Goal: Task Accomplishment & Management: Use online tool/utility

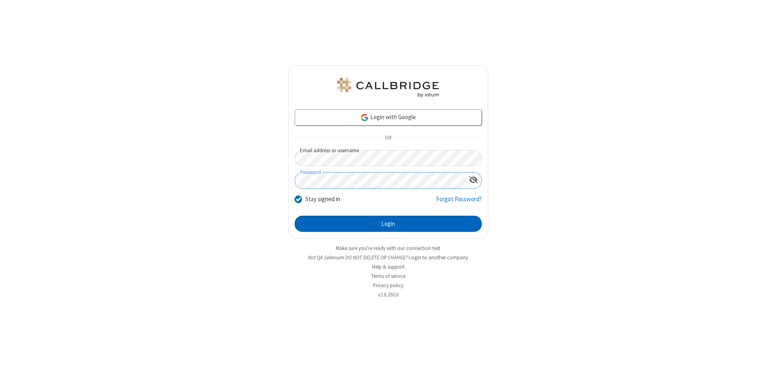
click at [388, 224] on button "Login" at bounding box center [388, 224] width 187 height 16
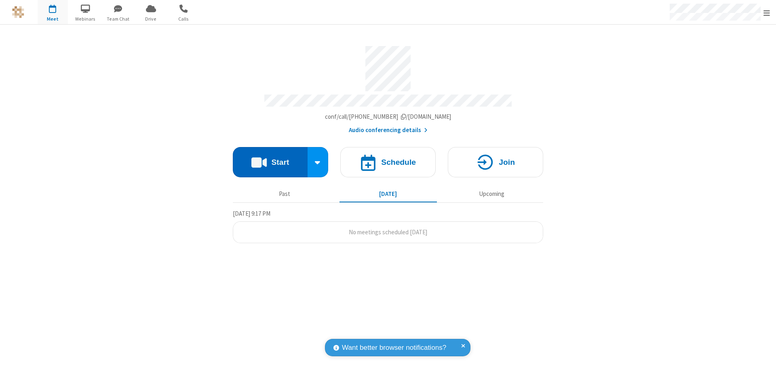
click at [270, 158] on button "Start" at bounding box center [270, 162] width 75 height 30
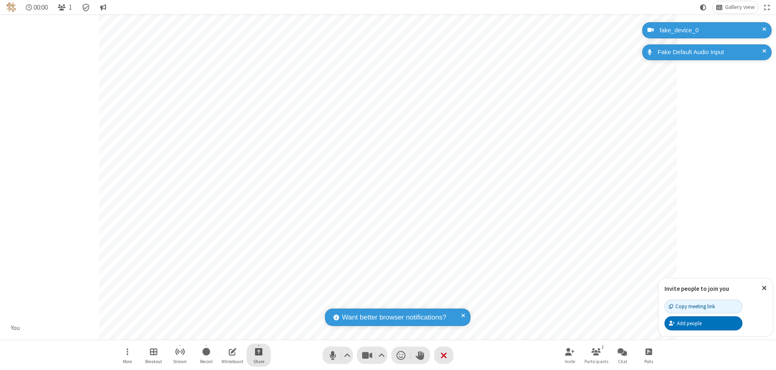
click at [259, 352] on span "Start sharing" at bounding box center [259, 352] width 8 height 10
click at [226, 318] on span "Present files & media" at bounding box center [226, 318] width 9 height 7
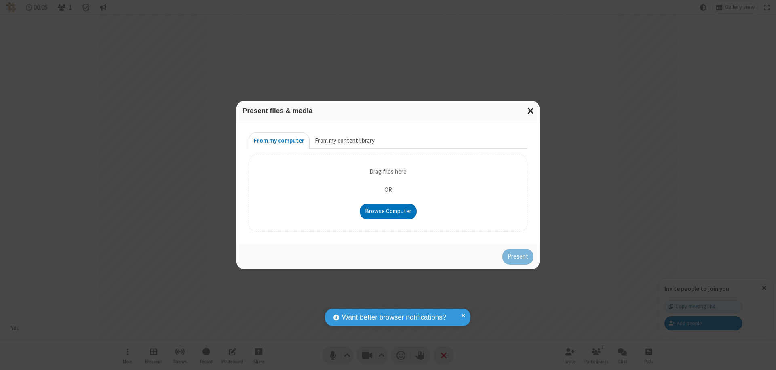
click at [344, 141] on button "From my content library" at bounding box center [345, 141] width 70 height 16
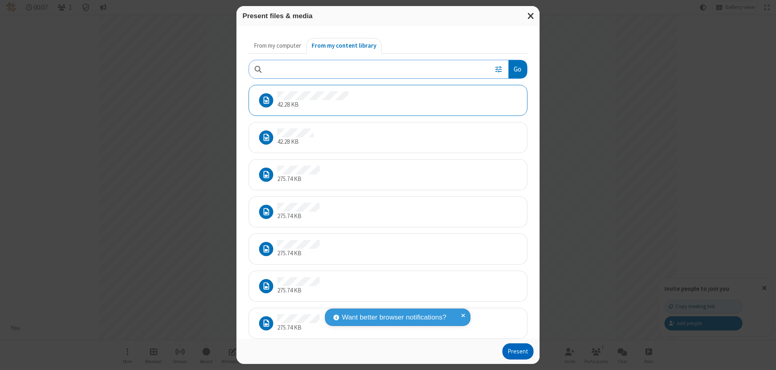
click at [519, 352] on button "Present" at bounding box center [518, 352] width 31 height 16
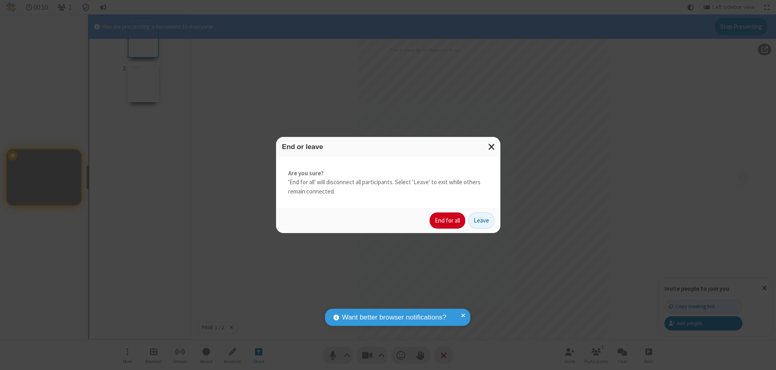
click at [448, 221] on button "End for all" at bounding box center [448, 221] width 36 height 16
